Goal: Task Accomplishment & Management: Manage account settings

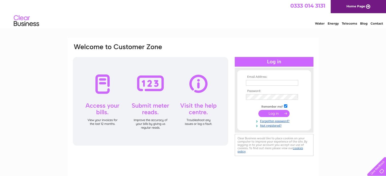
type input "[EMAIL_ADDRESS][DOMAIN_NAME]"
click at [270, 113] on input "submit" at bounding box center [273, 113] width 31 height 7
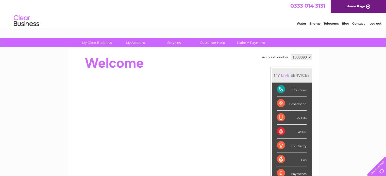
drag, startPoint x: 389, startPoint y: 41, endPoint x: 364, endPoint y: 37, distance: 24.7
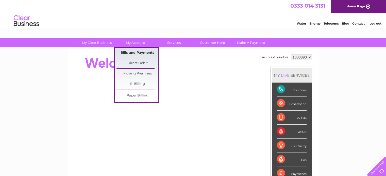
click at [135, 53] on link "Bills and Payments" at bounding box center [138, 53] width 42 height 10
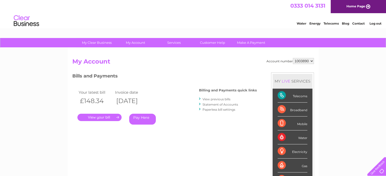
click at [98, 118] on link "." at bounding box center [99, 117] width 44 height 7
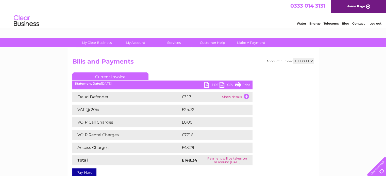
click at [206, 86] on link "PDF" at bounding box center [211, 85] width 15 height 7
